Goal: Information Seeking & Learning: Check status

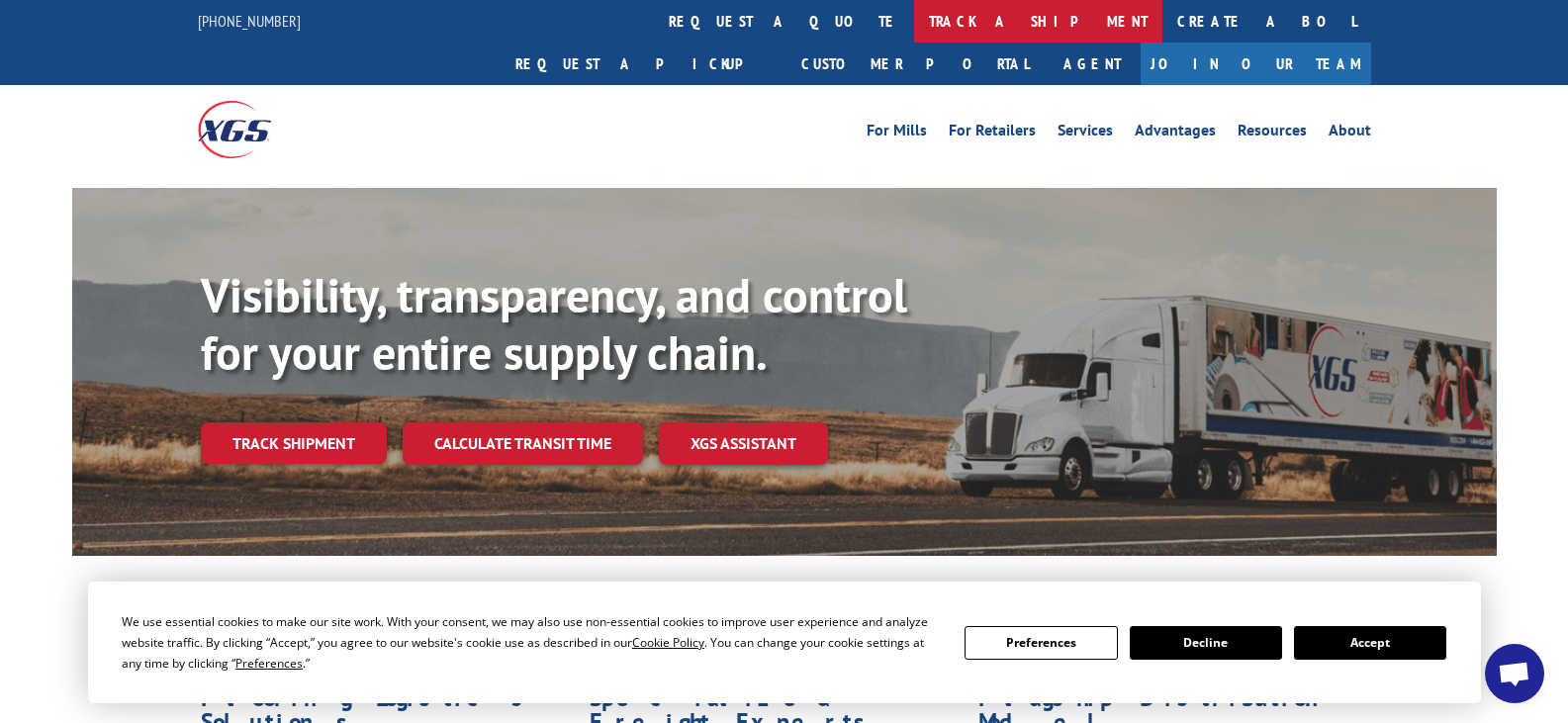
click at [914, 21] on link "track a shipment" at bounding box center [1038, 21] width 248 height 43
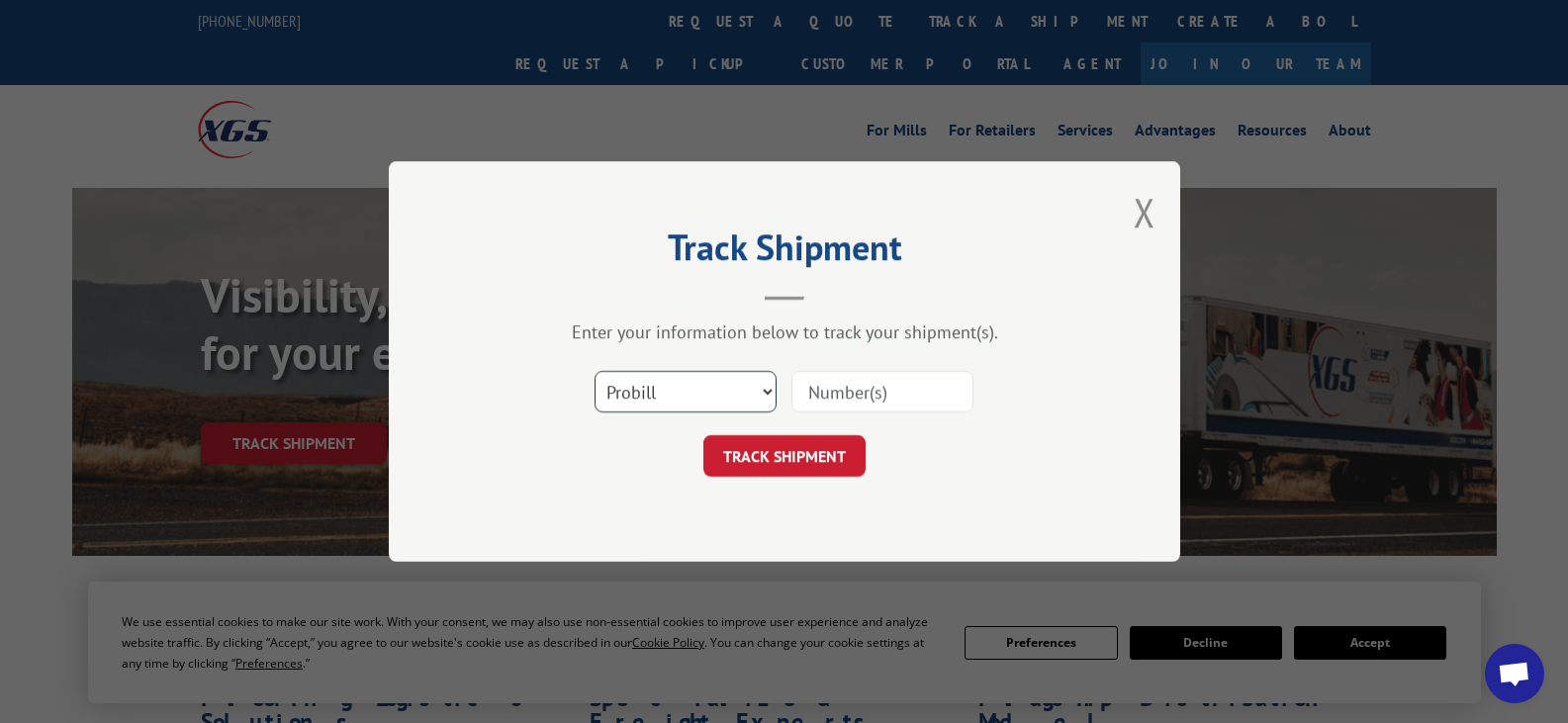
click at [699, 394] on select "Select category... Probill BOL PO" at bounding box center [685, 391] width 182 height 42
select select "bol"
click at [594, 370] on select "Select category... Probill BOL PO" at bounding box center [685, 391] width 182 height 42
click at [889, 394] on input at bounding box center [881, 391] width 182 height 42
type input "36110575"
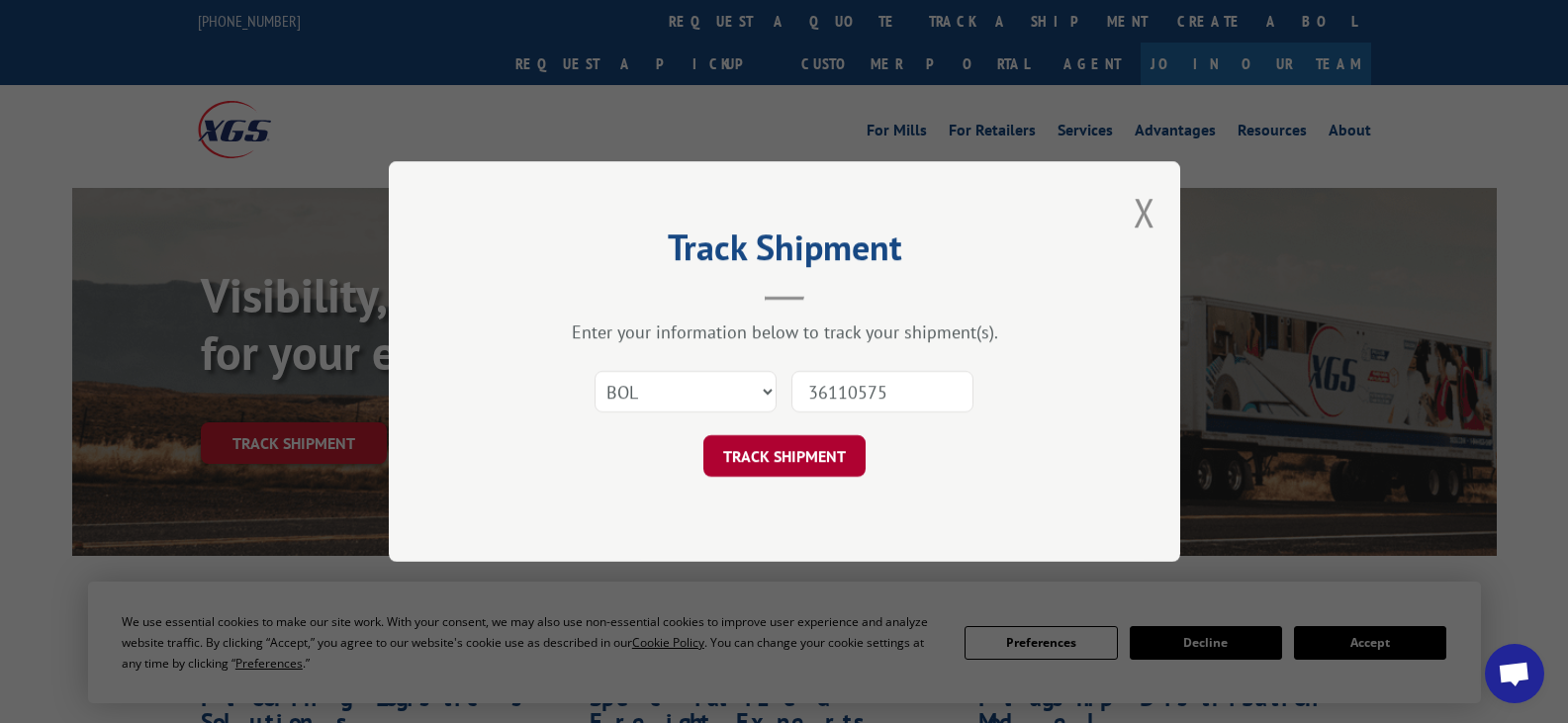
click at [790, 472] on button "TRACK SHIPMENT" at bounding box center [784, 456] width 162 height 42
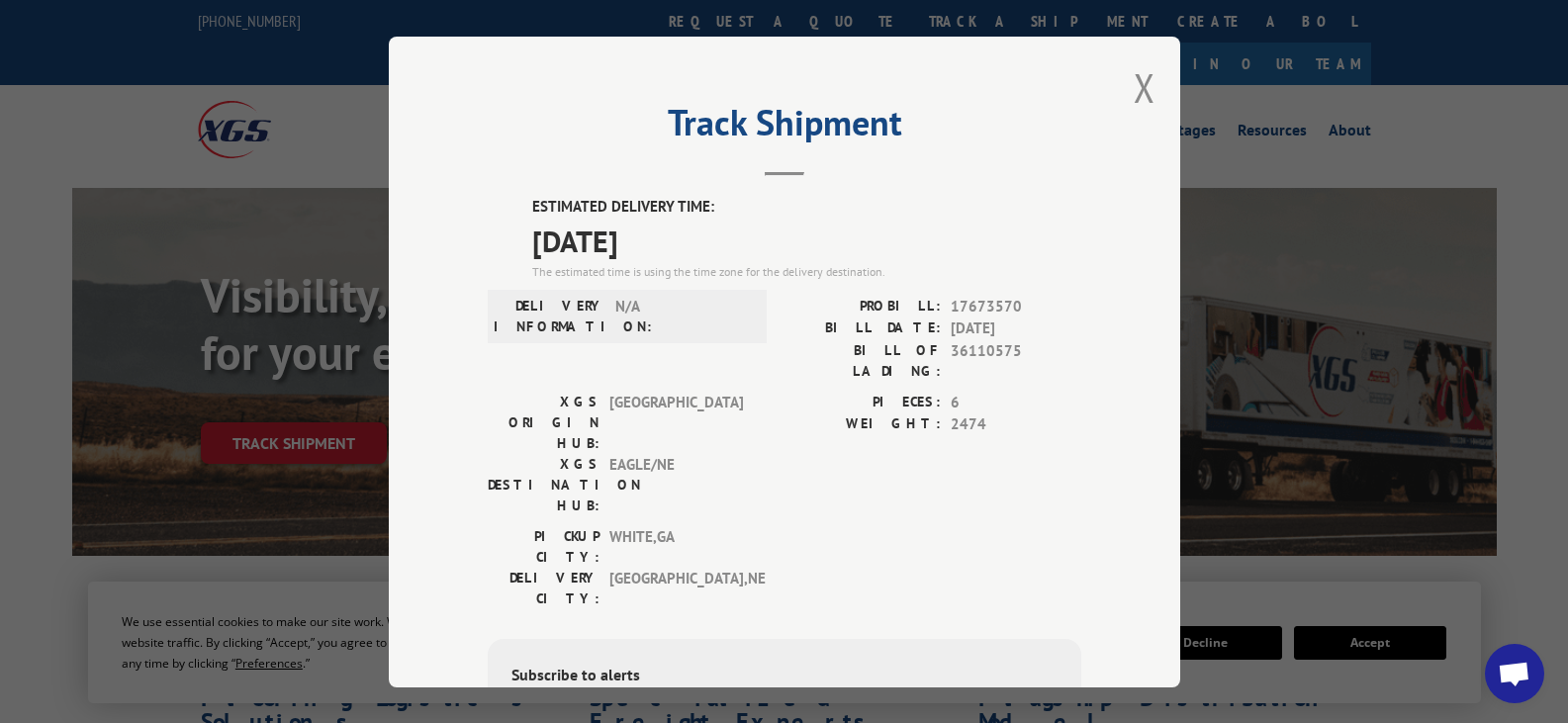
click at [617, 104] on div "Track Shipment ESTIMATED DELIVERY TIME: [DATE] The estimated time is using the …" at bounding box center [784, 362] width 791 height 651
click at [1134, 84] on button "Close modal" at bounding box center [1145, 87] width 22 height 53
